Goal: Task Accomplishment & Management: Use online tool/utility

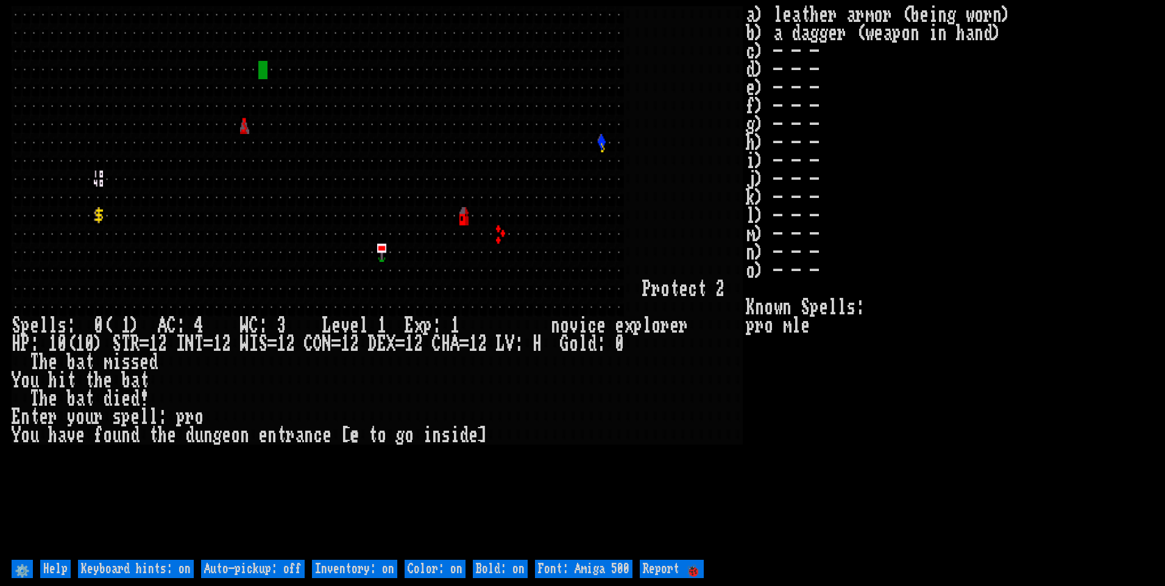
click at [300, 565] on off "Auto-pickup: off" at bounding box center [253, 569] width 104 height 18
type off "Auto-pickup: on"
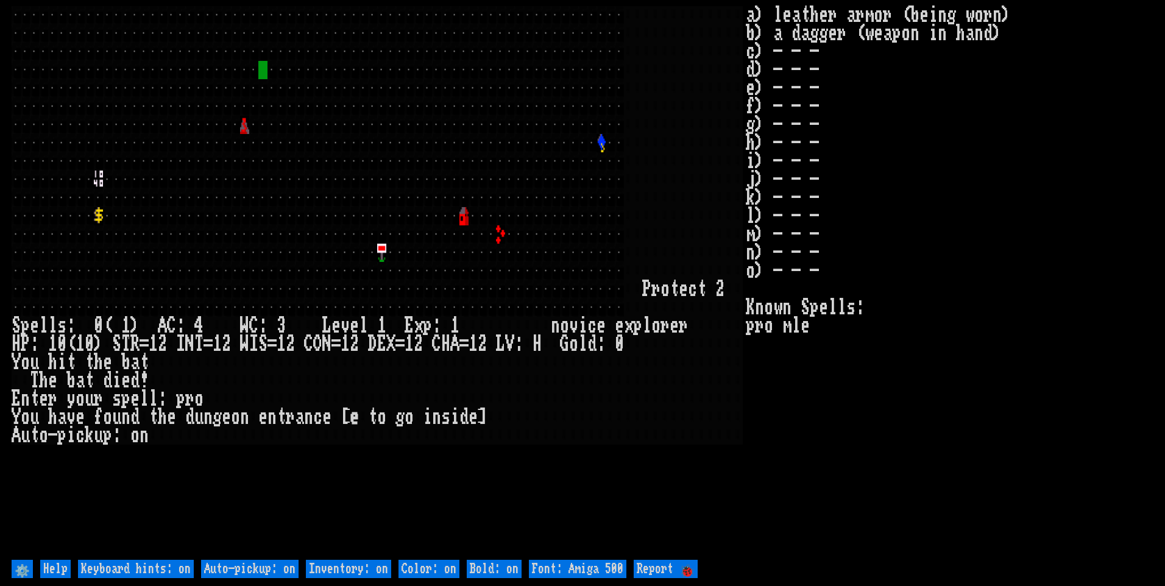
click at [329, 565] on on "Inventory: on" at bounding box center [348, 569] width 85 height 18
type on "Inventory: off"
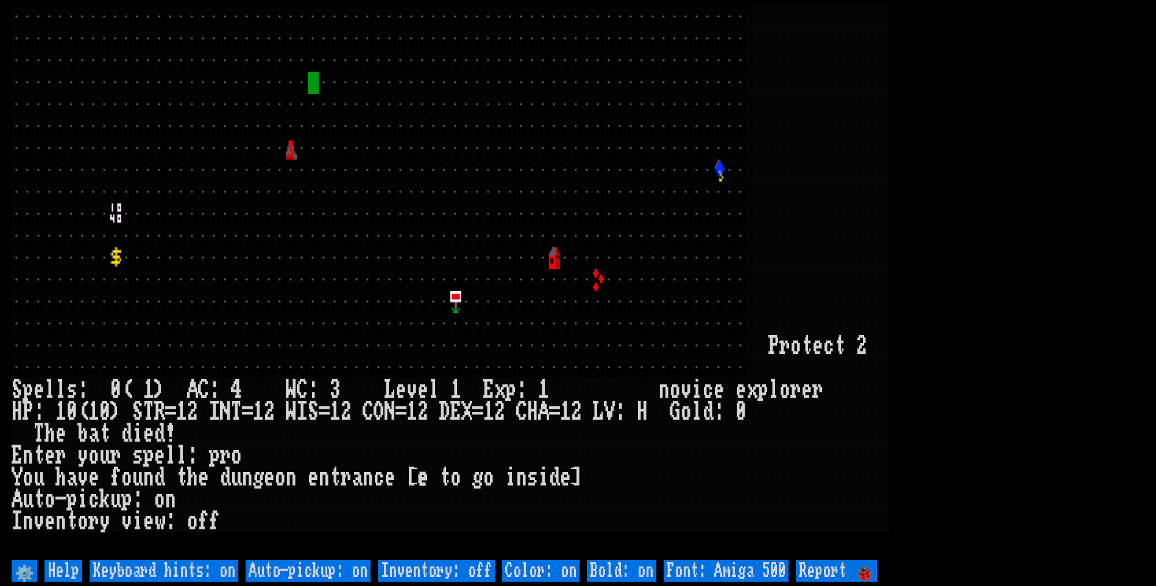
click at [743, 563] on 500 "Font: Amiga 500" at bounding box center [726, 571] width 125 height 22
type 500 "Font: Amiga 1200"
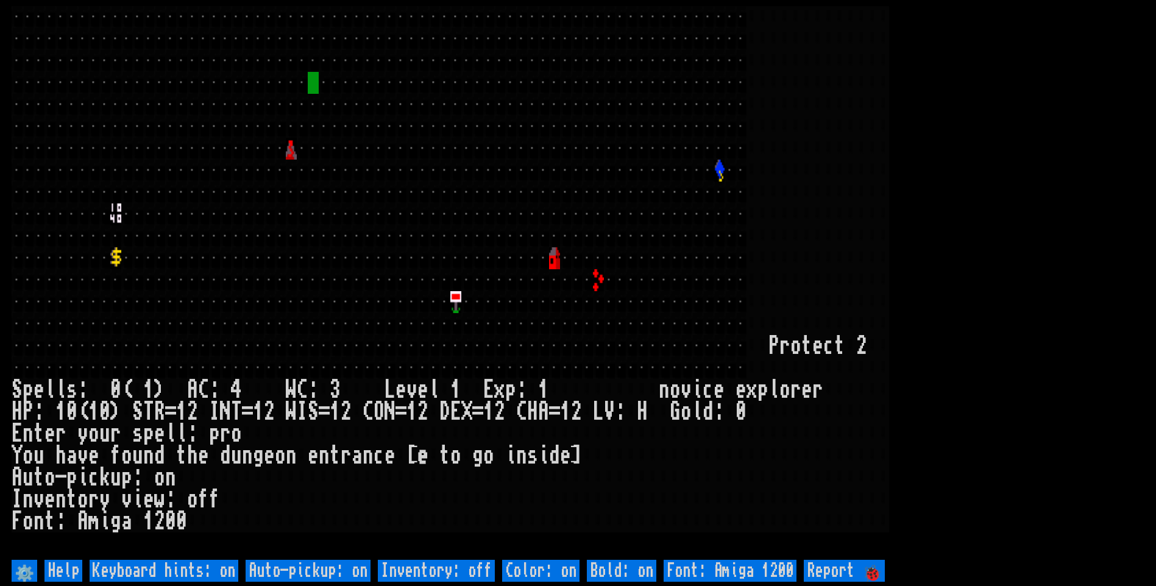
click at [1024, 189] on larn at bounding box center [578, 281] width 1133 height 551
